Goal: Task Accomplishment & Management: Manage account settings

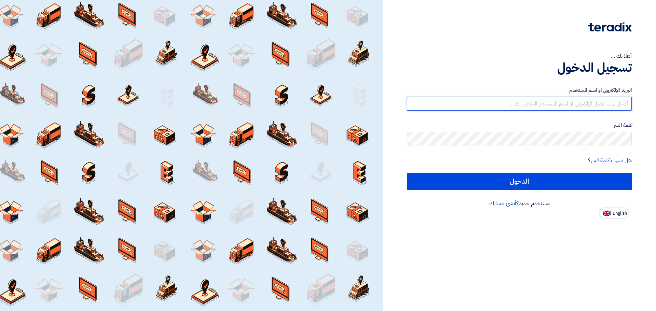
drag, startPoint x: 0, startPoint y: 0, endPoint x: 564, endPoint y: 104, distance: 573.1
click at [564, 104] on input "text" at bounding box center [519, 104] width 225 height 14
click at [549, 107] on input "text" at bounding box center [519, 104] width 225 height 14
type input "[EMAIL_ADDRESS][DOMAIN_NAME]"
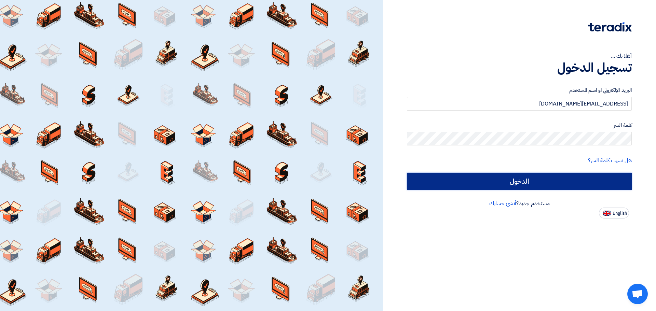
click at [568, 182] on input "الدخول" at bounding box center [519, 181] width 225 height 17
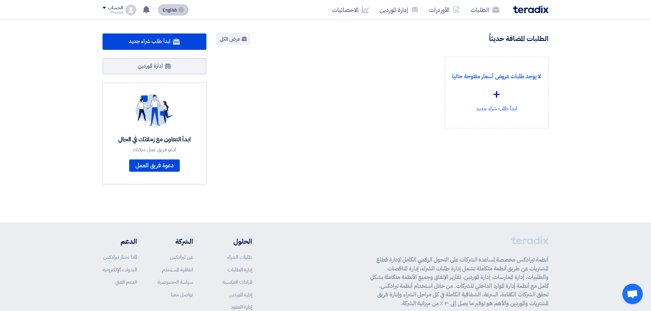
click at [168, 13] on span "English" at bounding box center [170, 10] width 14 height 5
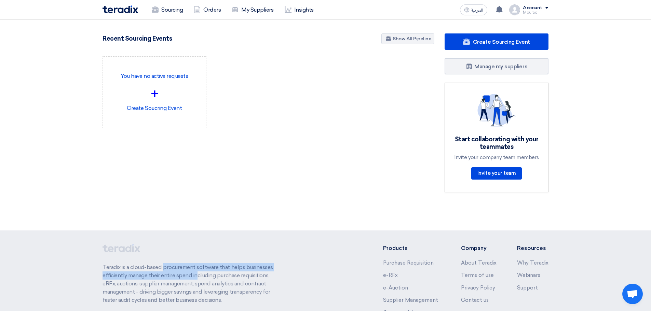
drag, startPoint x: 134, startPoint y: 266, endPoint x: 170, endPoint y: 272, distance: 36.7
click at [170, 272] on p "Teradix is a cloud-based procurement software that helps businesses efficiently…" at bounding box center [191, 283] width 178 height 41
drag, startPoint x: 131, startPoint y: 267, endPoint x: 162, endPoint y: 266, distance: 30.7
click at [162, 266] on p "Teradix is a cloud-based procurement software that helps businesses efficiently…" at bounding box center [191, 283] width 178 height 41
copy p "cloud-based"
